Goal: Information Seeking & Learning: Understand process/instructions

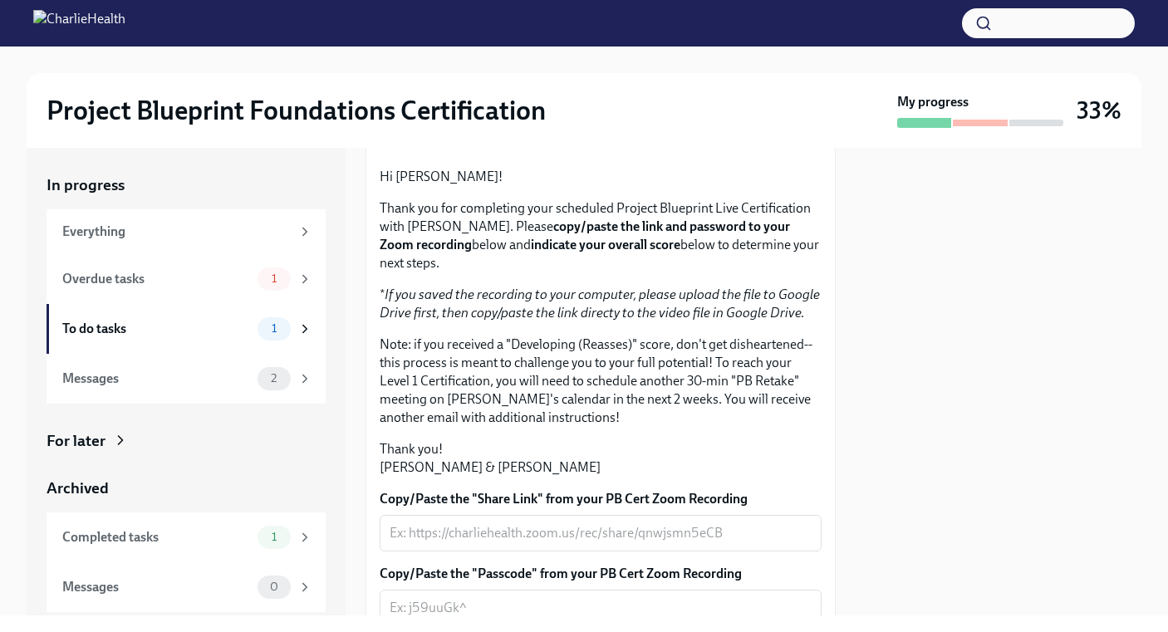
scroll to position [178, 0]
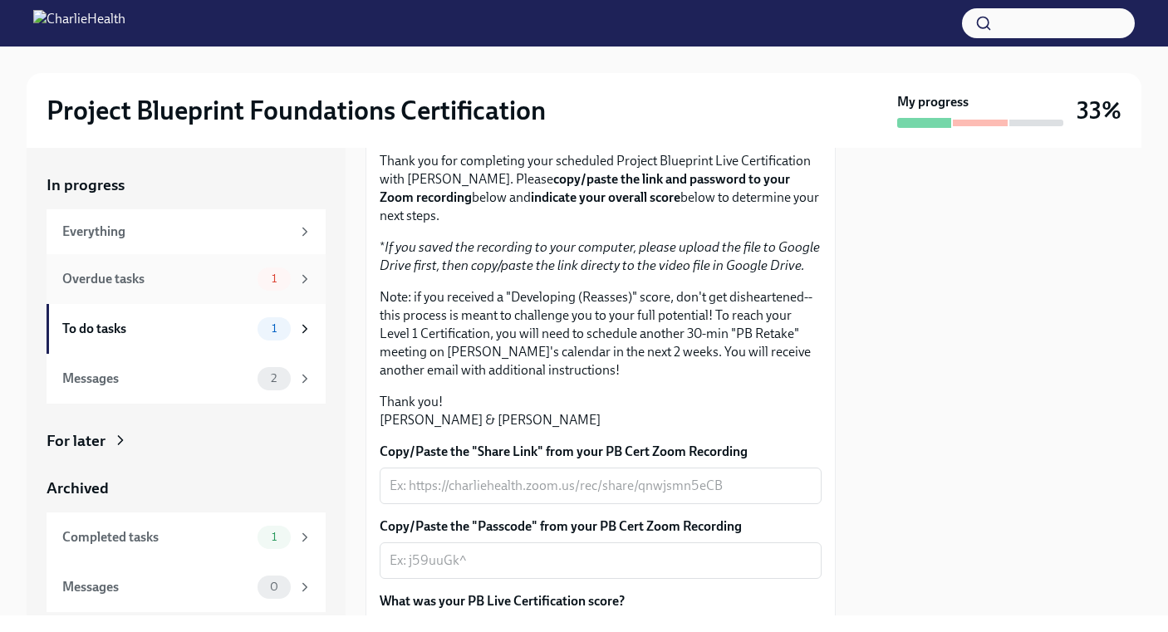
click at [160, 283] on div "Overdue tasks" at bounding box center [156, 279] width 189 height 18
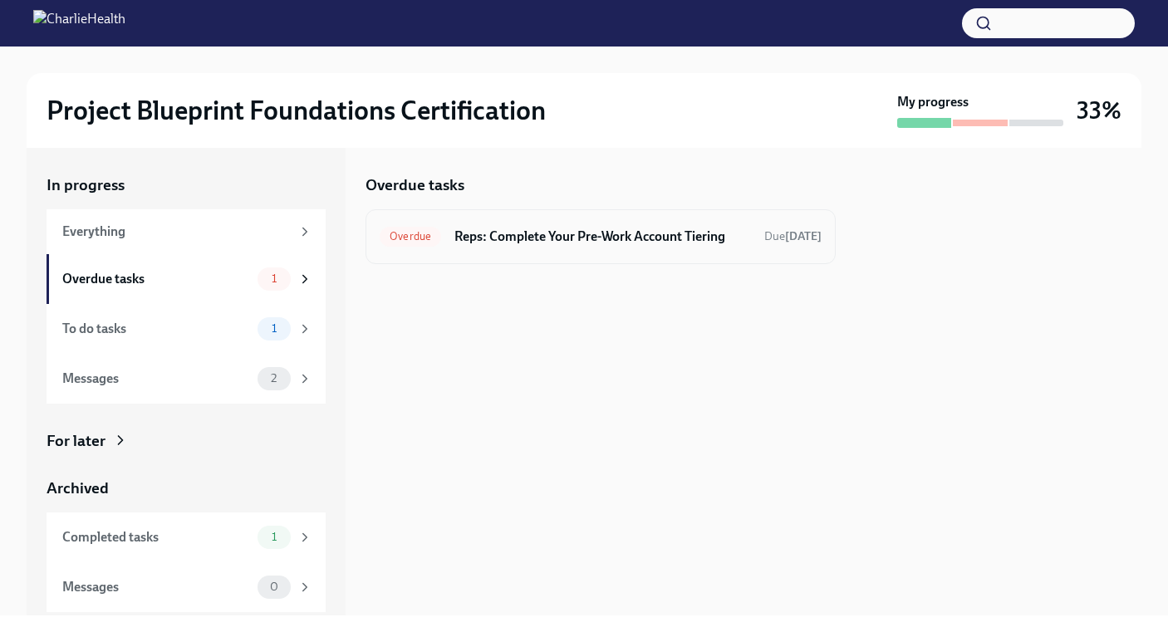
click at [602, 224] on div "Overdue Reps: Complete Your Pre-Work Account Tiering Due [DATE]" at bounding box center [601, 237] width 442 height 27
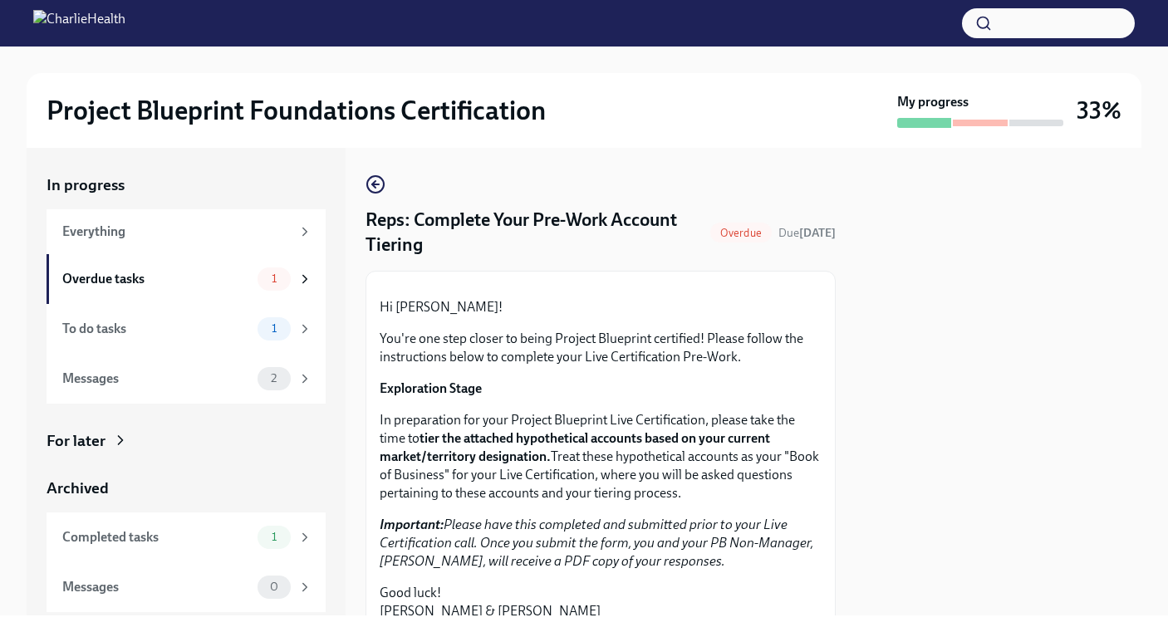
scroll to position [208, 0]
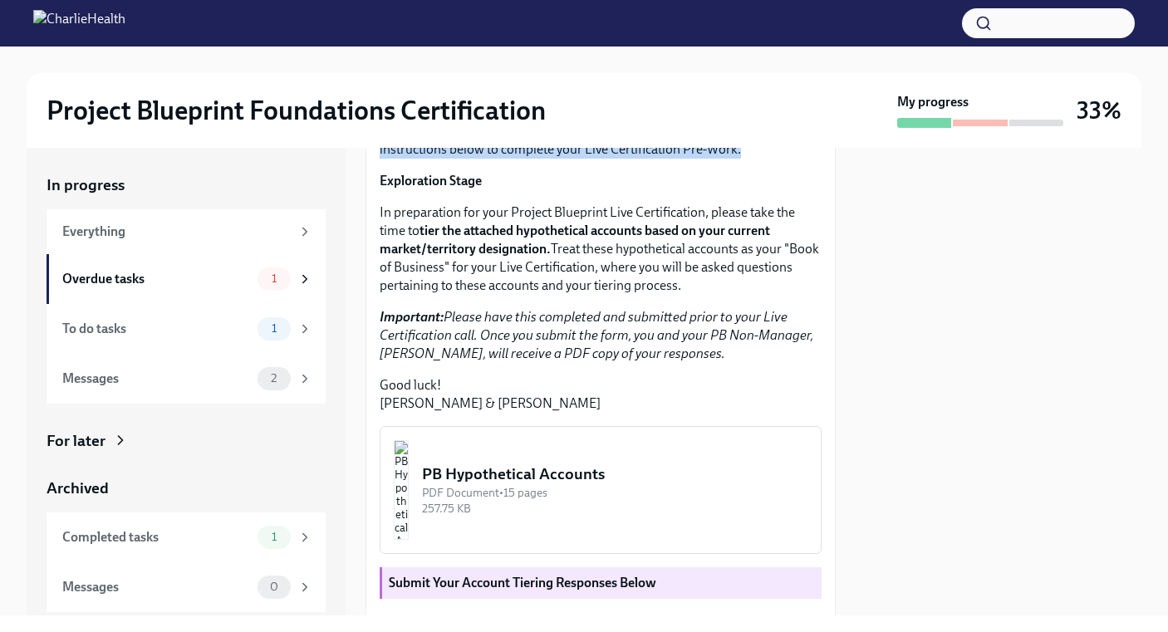
drag, startPoint x: 487, startPoint y: 232, endPoint x: 678, endPoint y: 277, distance: 196.3
click at [678, 277] on div "Hi [PERSON_NAME]! You're one step closer to being Project Blueprint certified! …" at bounding box center [601, 252] width 442 height 322
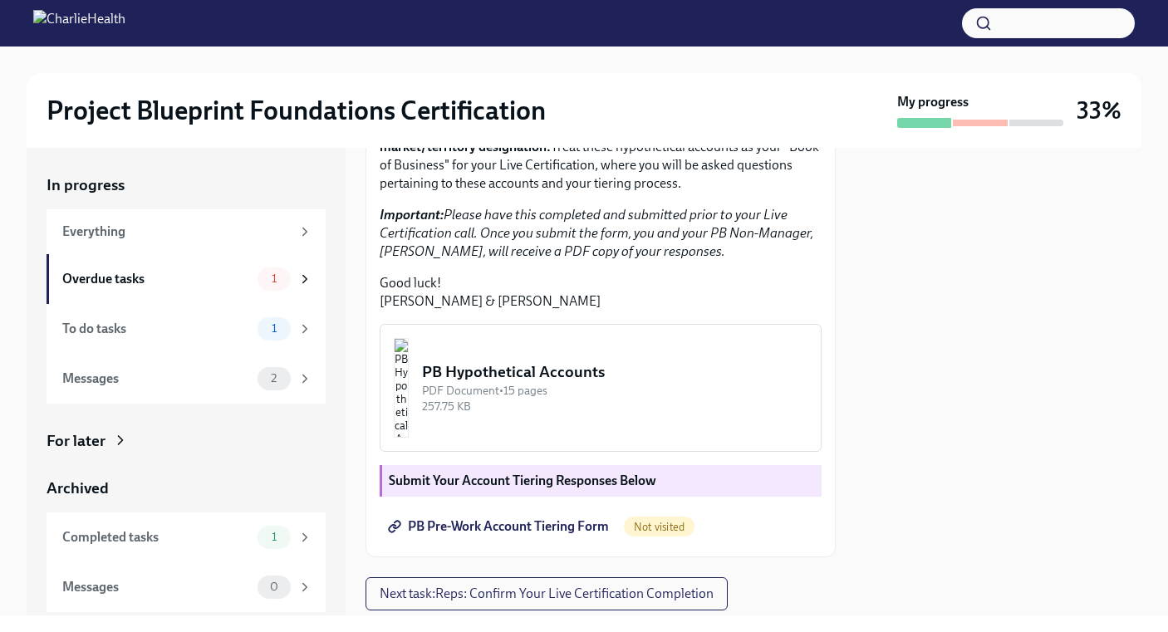
drag, startPoint x: 380, startPoint y: 214, endPoint x: 538, endPoint y: 220, distance: 158.8
click at [538, 193] on p "In preparation for your Project Blueprint Live Certification, please take the t…" at bounding box center [601, 146] width 442 height 91
drag, startPoint x: 432, startPoint y: 231, endPoint x: 549, endPoint y: 260, distance: 120.7
click at [549, 155] on strong "tier the attached hypothetical accounts based on your current market/territory …" at bounding box center [575, 137] width 391 height 34
click at [571, 193] on p "In preparation for your Project Blueprint Live Certification, please take the t…" at bounding box center [601, 146] width 442 height 91
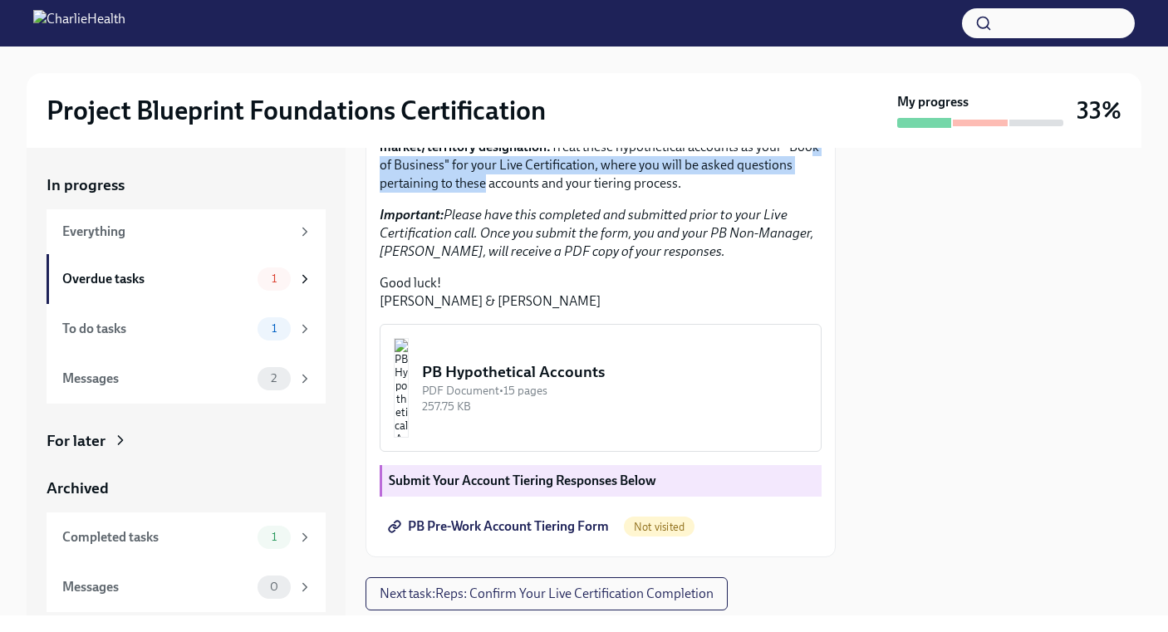
drag, startPoint x: 398, startPoint y: 275, endPoint x: 537, endPoint y: 300, distance: 141.0
click at [537, 193] on p "In preparation for your Project Blueprint Live Certification, please take the t…" at bounding box center [601, 146] width 442 height 91
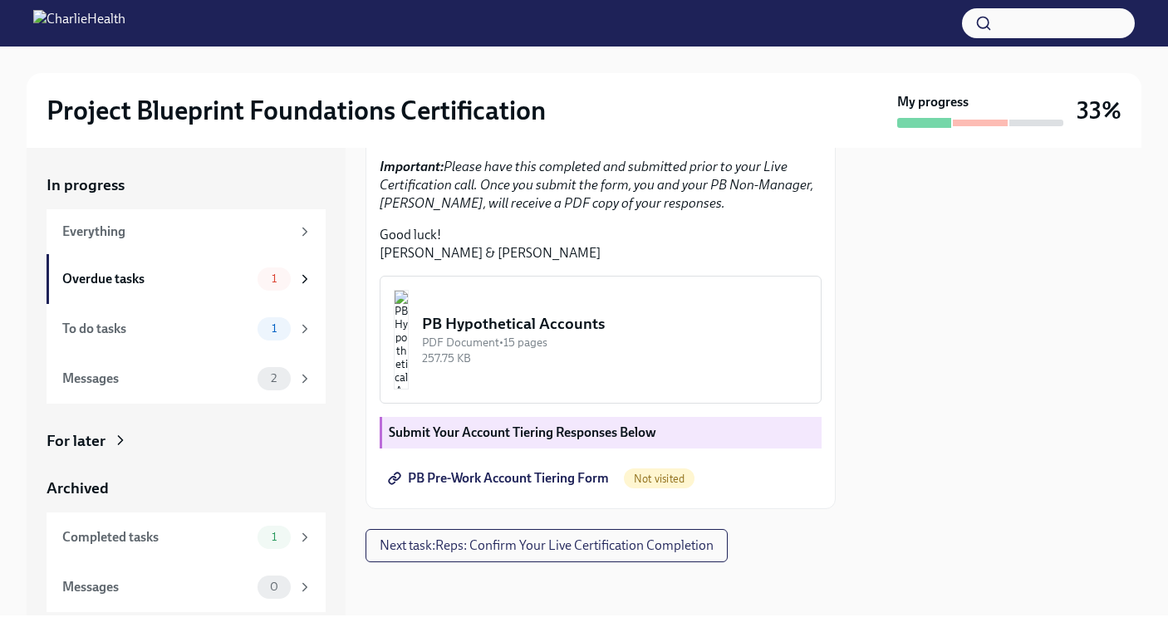
drag, startPoint x: 455, startPoint y: 217, endPoint x: 551, endPoint y: 277, distance: 112.7
click at [551, 263] on div "Hi [PERSON_NAME]! You're one step closer to being Project Blueprint certified! …" at bounding box center [601, 101] width 442 height 322
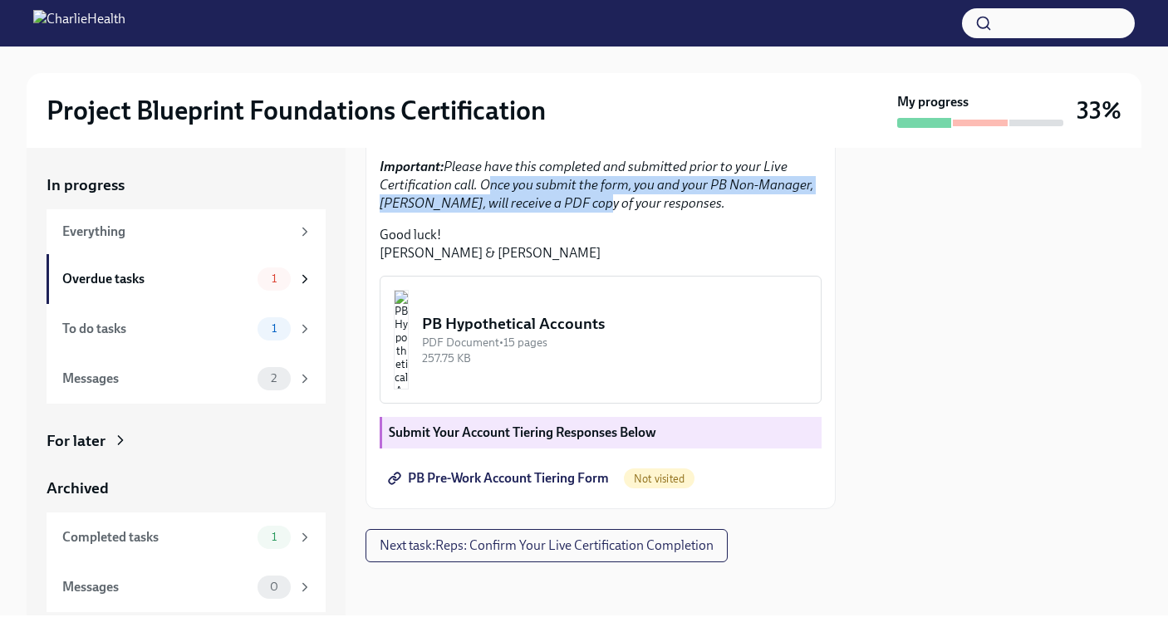
drag, startPoint x: 479, startPoint y: 236, endPoint x: 624, endPoint y: 258, distance: 147.1
click at [583, 211] on em "Important: Please have this completed and submitted prior to your Live Certific…" at bounding box center [597, 185] width 434 height 52
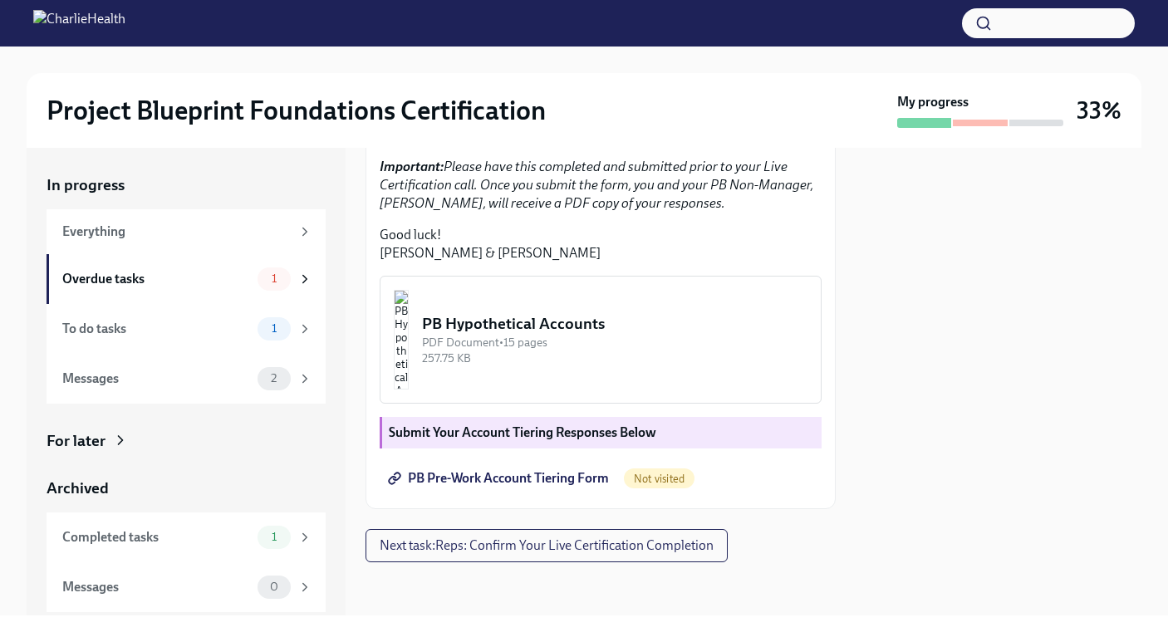
click at [632, 211] on em "Important: Please have this completed and submitted prior to your Live Certific…" at bounding box center [597, 185] width 434 height 52
click at [462, 480] on span "PB Pre-Work Account Tiering Form" at bounding box center [500, 478] width 218 height 17
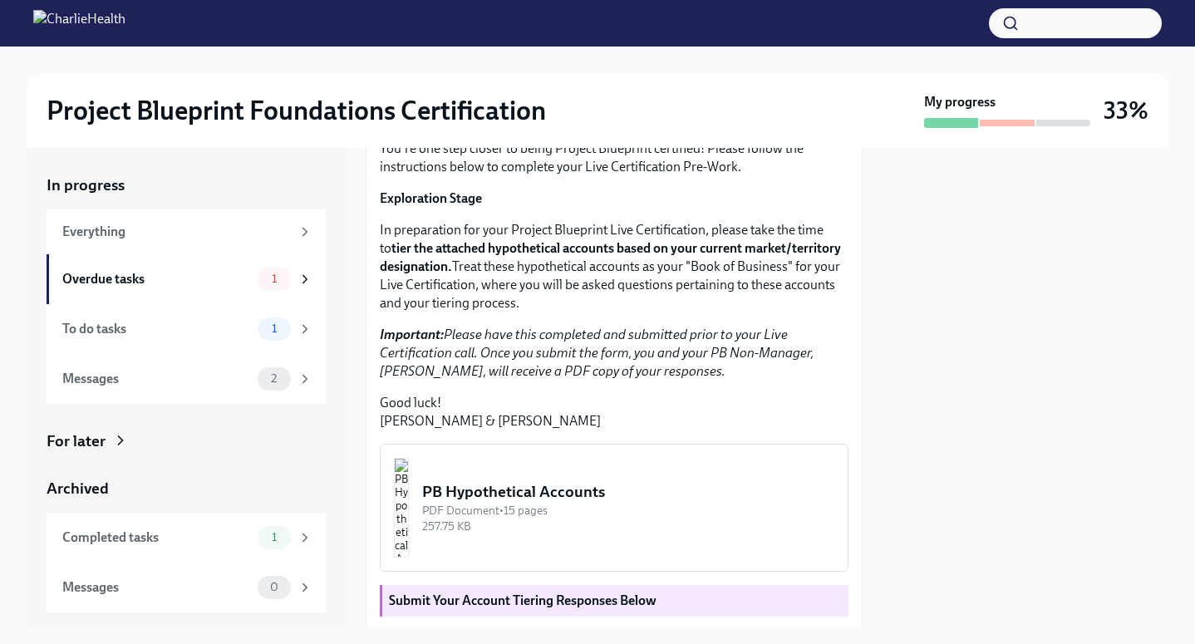
scroll to position [200, 0]
